Goal: Information Seeking & Learning: Learn about a topic

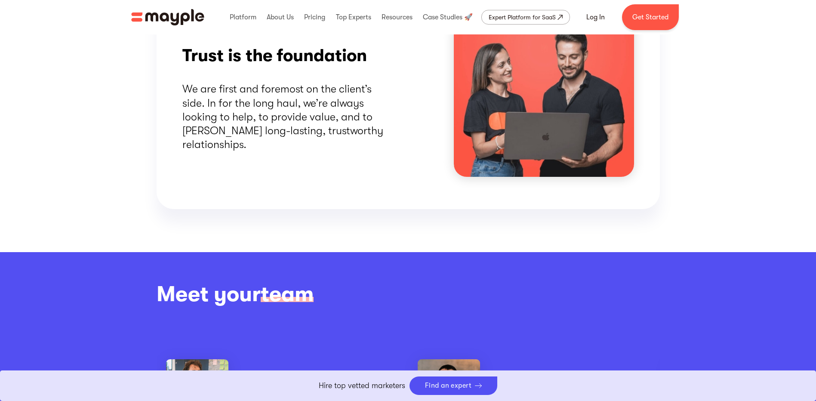
scroll to position [1075, 0]
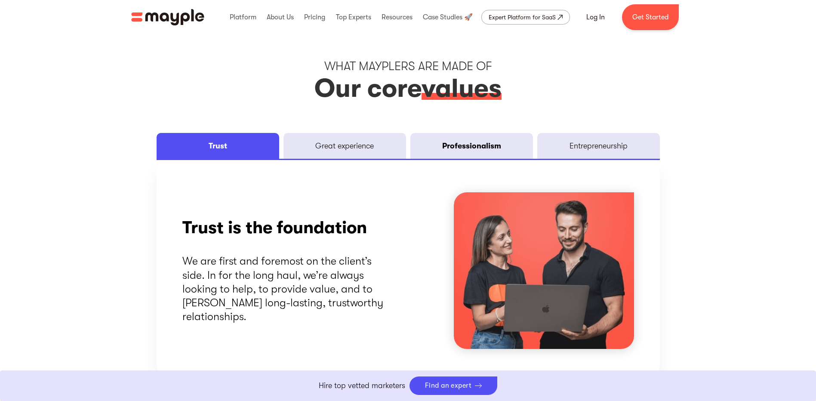
click at [453, 150] on div "Professionalism" at bounding box center [471, 146] width 59 height 10
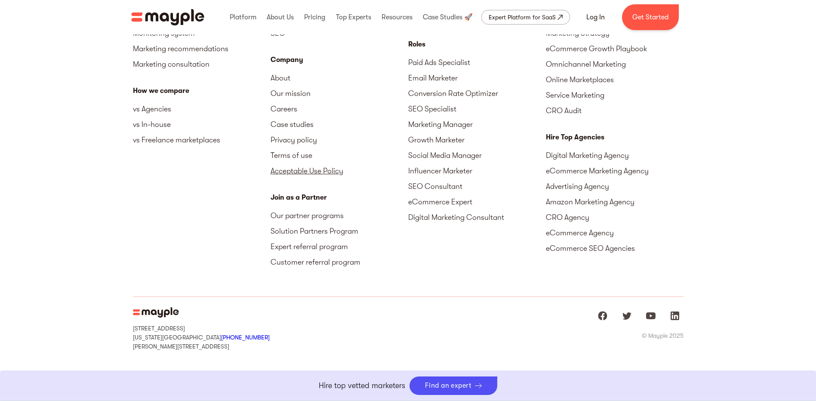
scroll to position [2203, 0]
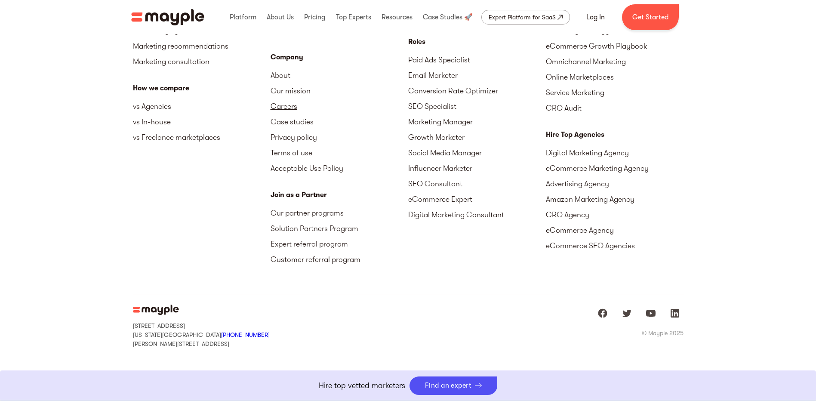
click at [290, 107] on link "Careers" at bounding box center [340, 106] width 138 height 15
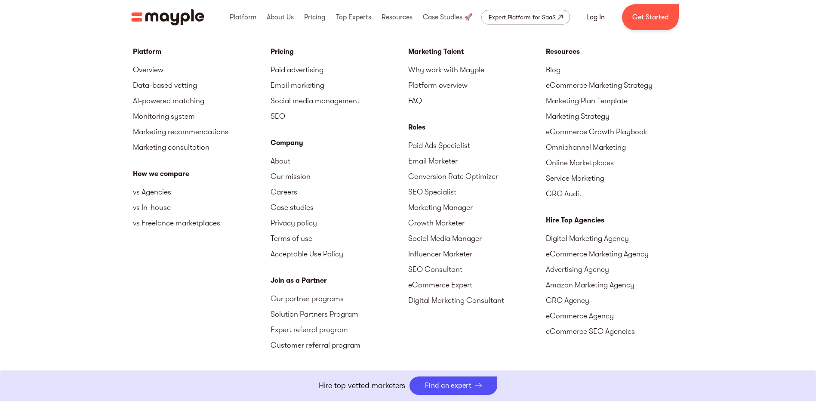
scroll to position [2117, 0]
click at [431, 206] on link "Marketing Manager" at bounding box center [477, 207] width 138 height 15
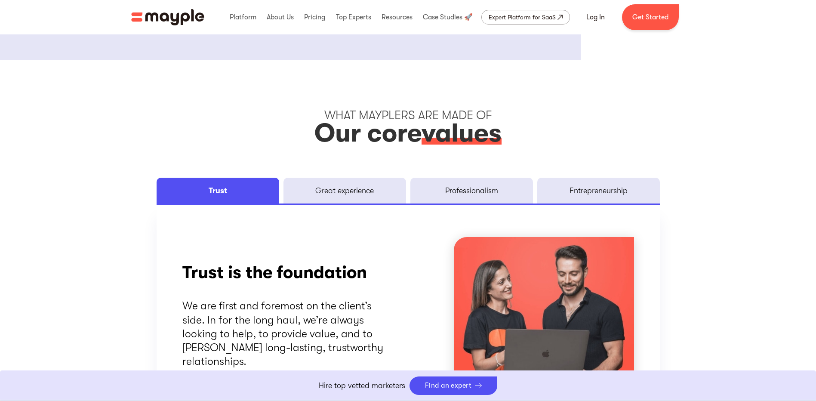
scroll to position [955, 0]
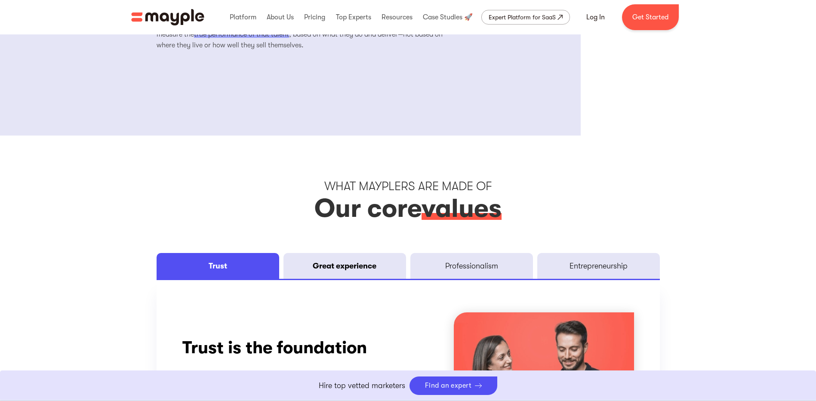
click at [342, 259] on link "Great experience" at bounding box center [345, 266] width 123 height 26
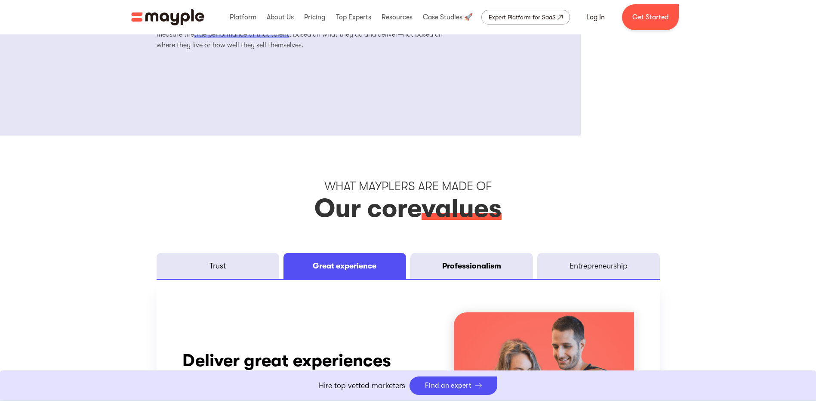
click at [464, 267] on div "Professionalism" at bounding box center [471, 266] width 59 height 10
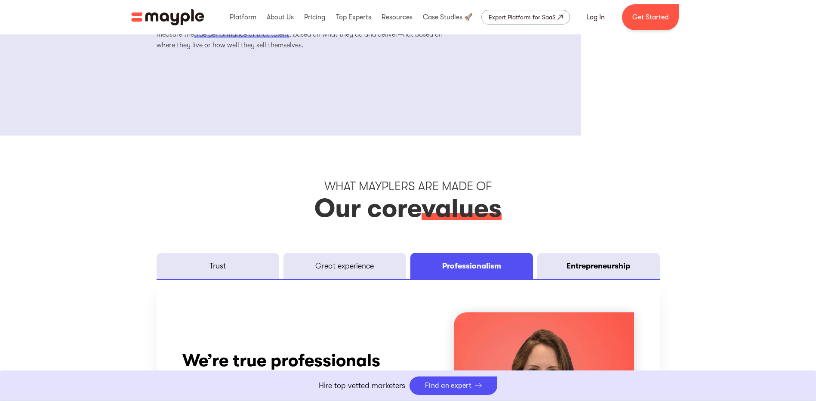
click at [591, 263] on div "Entrepreneurship" at bounding box center [599, 266] width 64 height 10
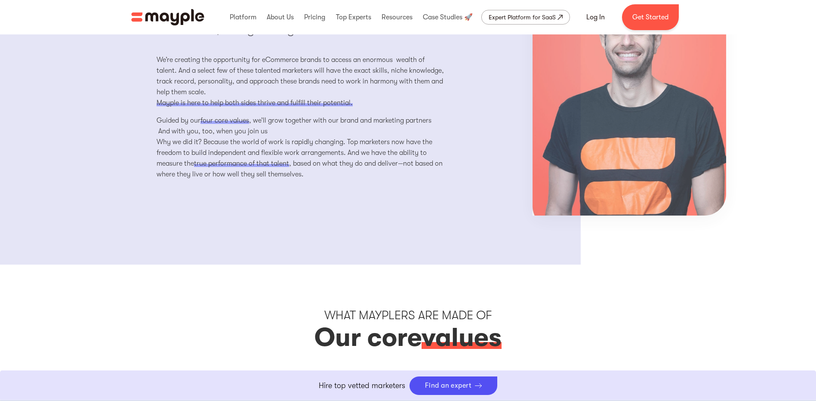
scroll to position [783, 0]
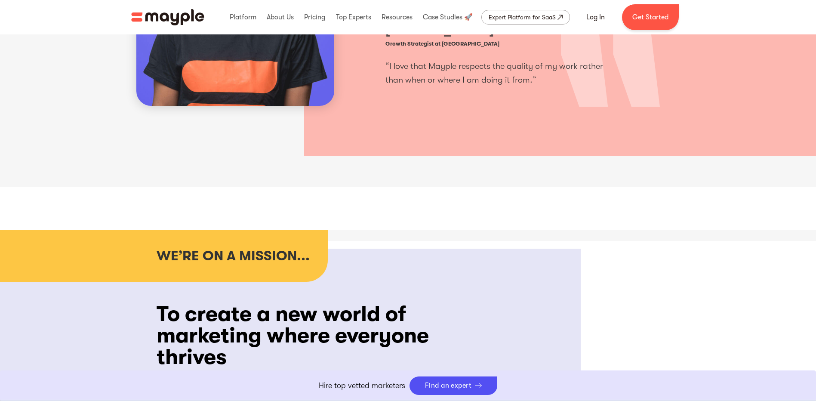
click at [288, 265] on div "WE’RE ON A MISSION..." at bounding box center [242, 256] width 171 height 52
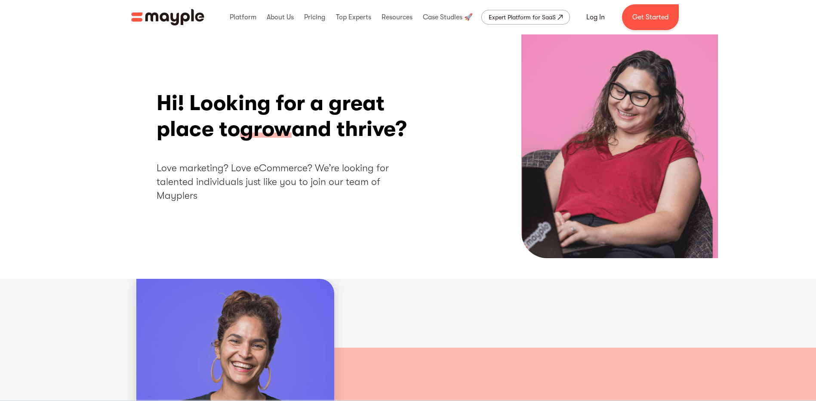
scroll to position [0, 0]
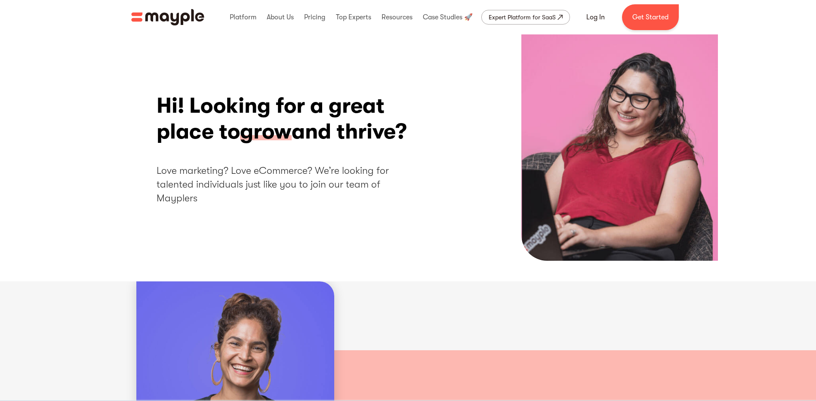
click at [576, 164] on div "Hi! Looking for a great place to grow and thrive? Love marketing? Love eCommerc…" at bounding box center [408, 149] width 503 height 113
click at [379, 181] on h2 "Love marketing? Love eCommerce? We’re looking for talented individuals just lik…" at bounding box center [288, 185] width 262 height 42
